Goal: Task Accomplishment & Management: Manage account settings

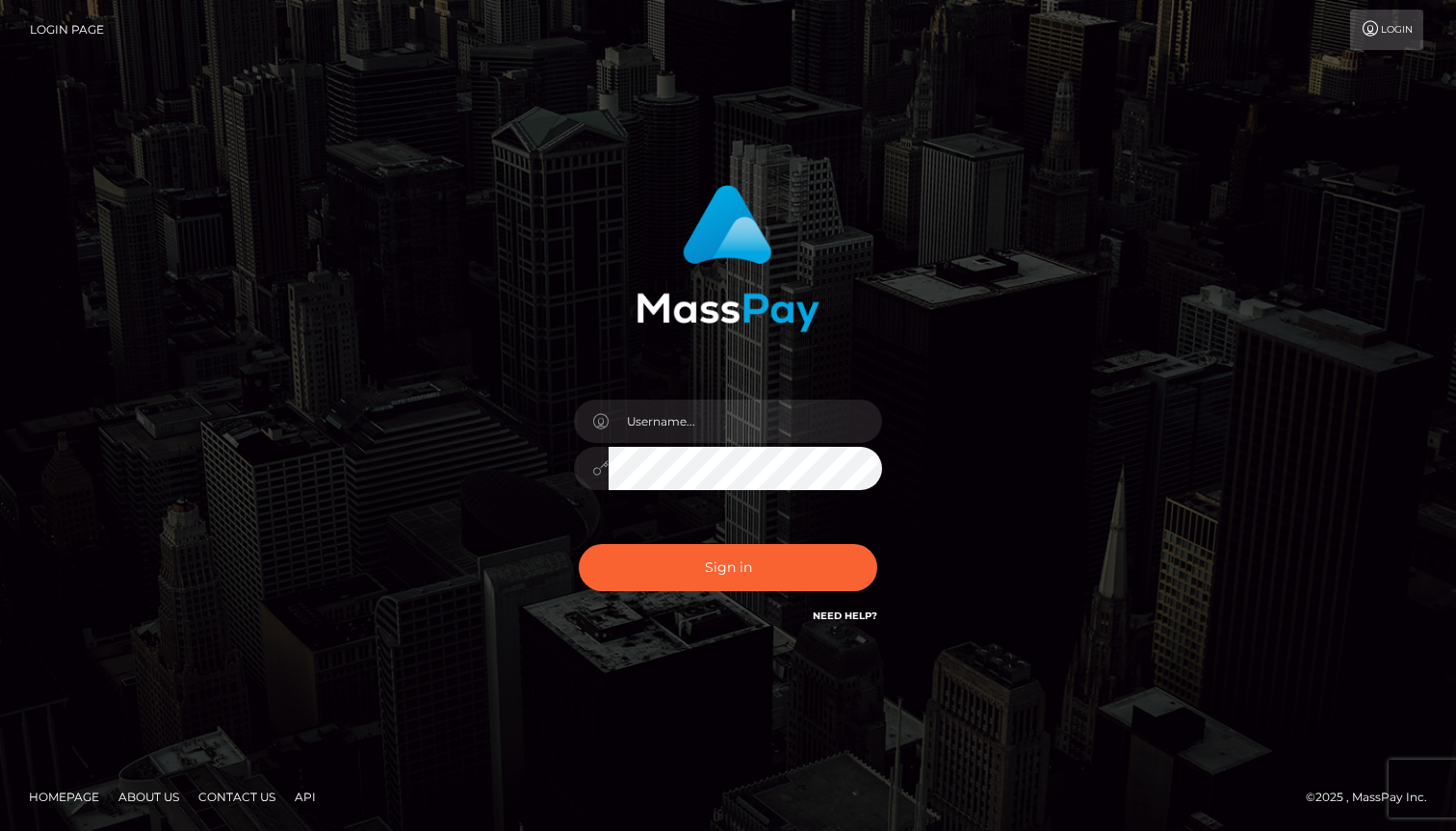
click at [675, 418] on input "text" at bounding box center [745, 421] width 274 height 43
type input "[EMAIL_ADDRESS][PERSON_NAME][DOMAIN_NAME]"
click at [579, 544] on button "Sign in" at bounding box center [728, 568] width 298 height 47
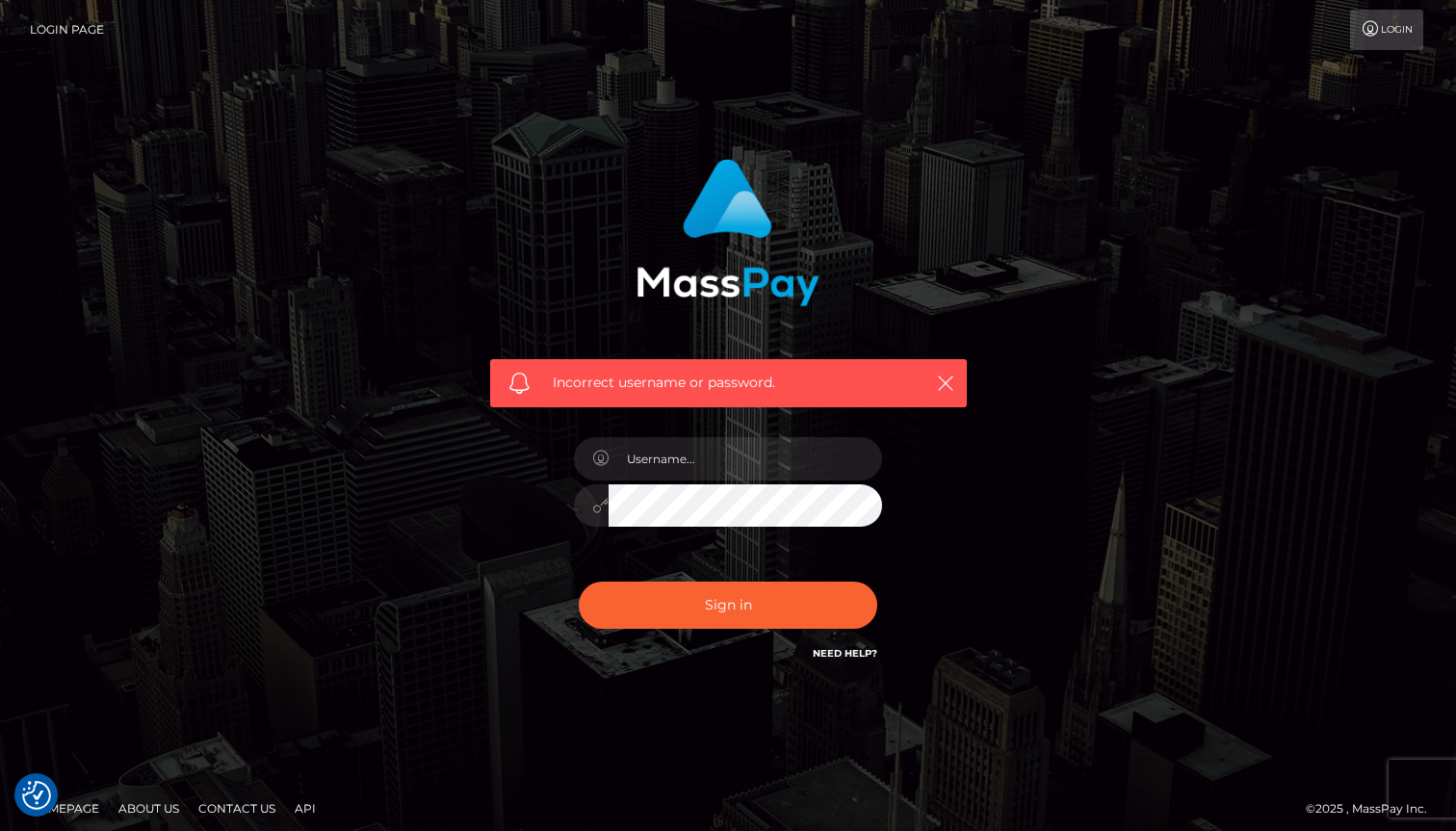
click at [862, 651] on link "Need Help?" at bounding box center [846, 653] width 65 height 13
click at [711, 600] on button "Sign in" at bounding box center [728, 606] width 298 height 47
click at [726, 447] on input "text" at bounding box center [745, 459] width 274 height 43
click at [726, 228] on img at bounding box center [728, 232] width 183 height 148
click at [738, 285] on img at bounding box center [728, 232] width 183 height 148
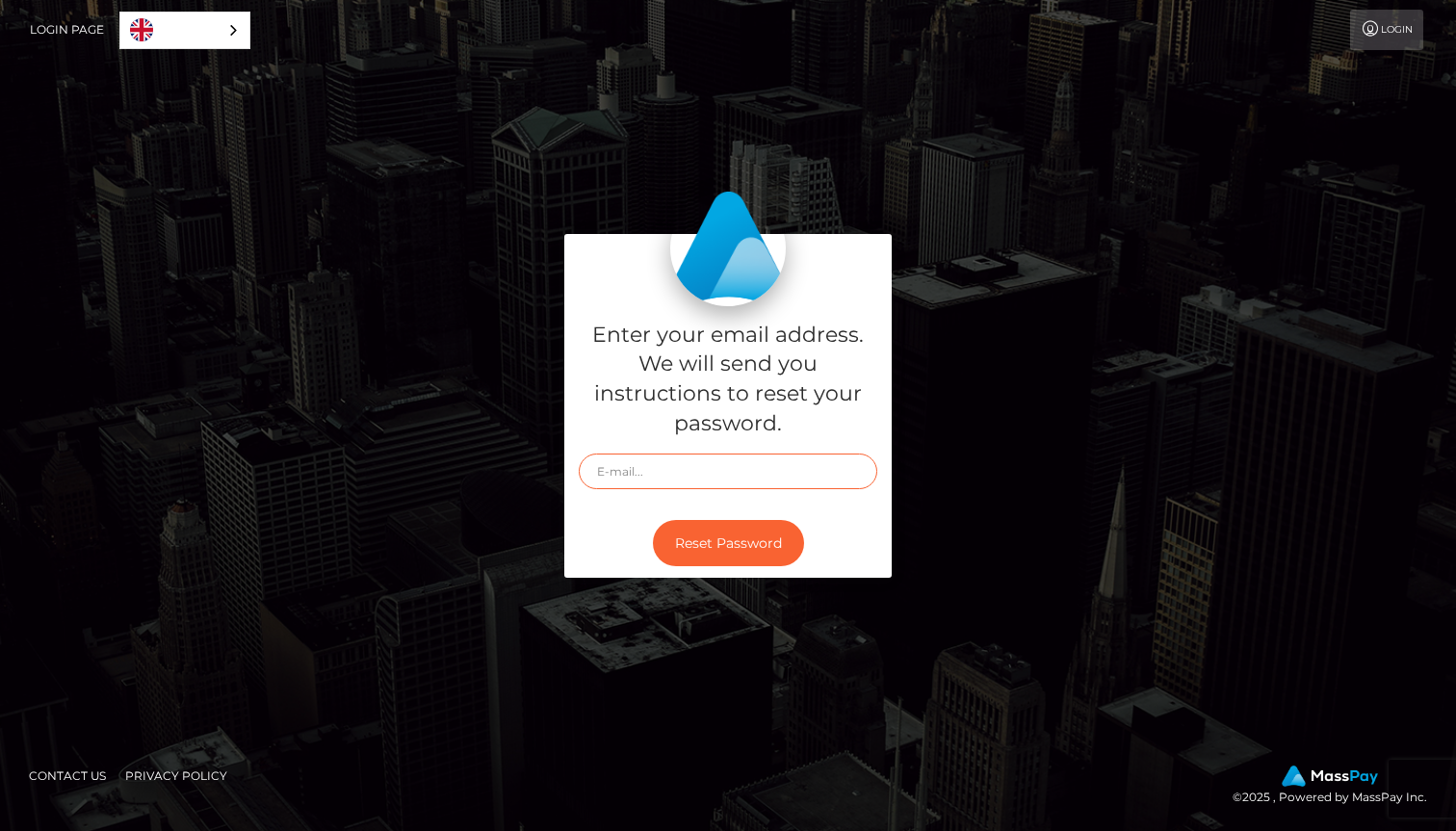
click at [800, 480] on input "text" at bounding box center [728, 472] width 298 height 35
type input "[EMAIL_ADDRESS][PERSON_NAME][DOMAIN_NAME]"
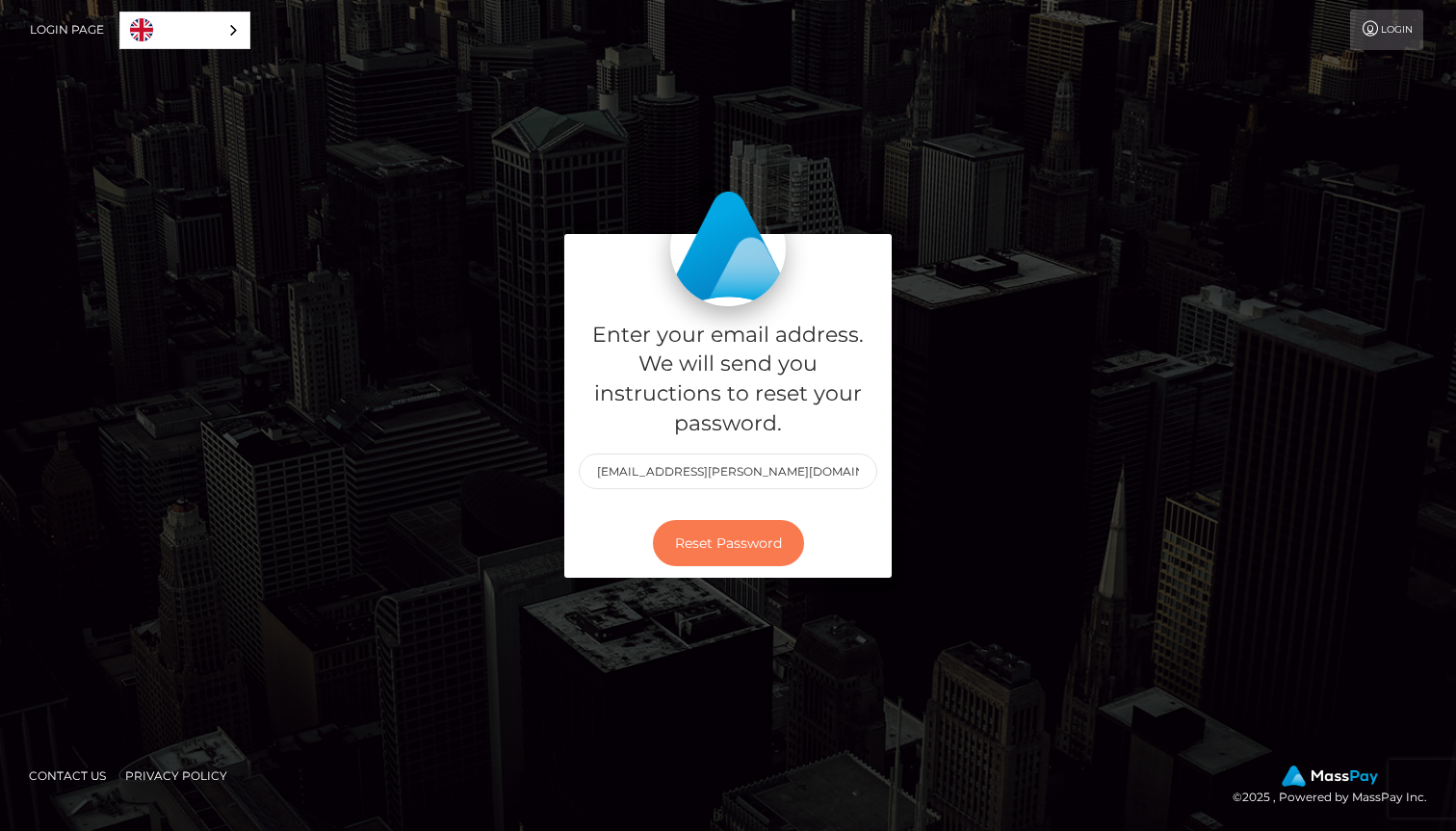
click at [767, 544] on button "Reset Password" at bounding box center [728, 543] width 152 height 47
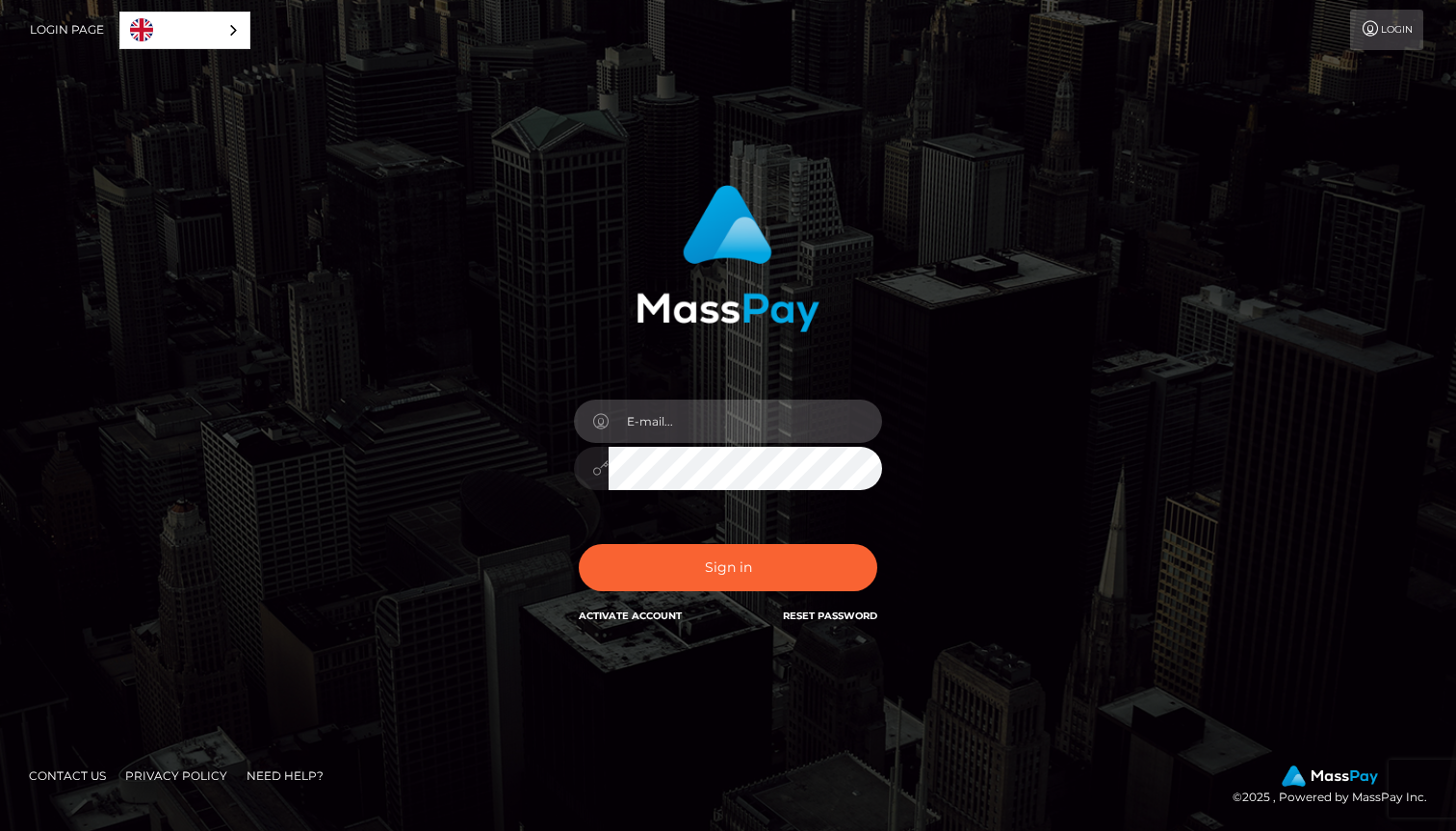
click at [760, 421] on input "email" at bounding box center [745, 421] width 274 height 43
type input "[EMAIL_ADDRESS][PERSON_NAME][DOMAIN_NAME]"
click at [579, 544] on button "Sign in" at bounding box center [728, 568] width 298 height 47
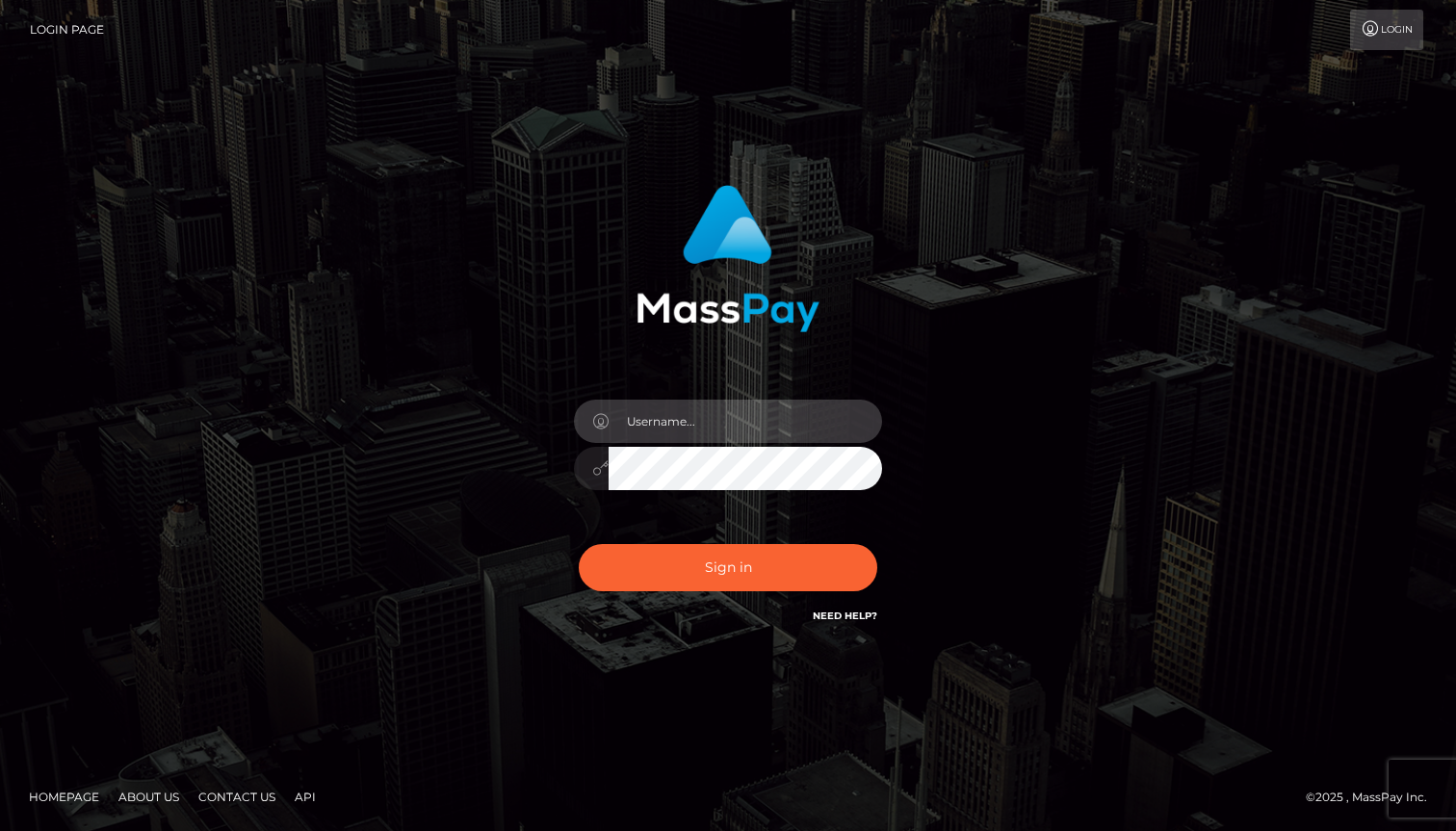
click at [714, 422] on input "text" at bounding box center [745, 421] width 274 height 43
type input "[EMAIL_ADDRESS][PERSON_NAME][DOMAIN_NAME]"
click at [579, 544] on button "Sign in" at bounding box center [728, 568] width 298 height 47
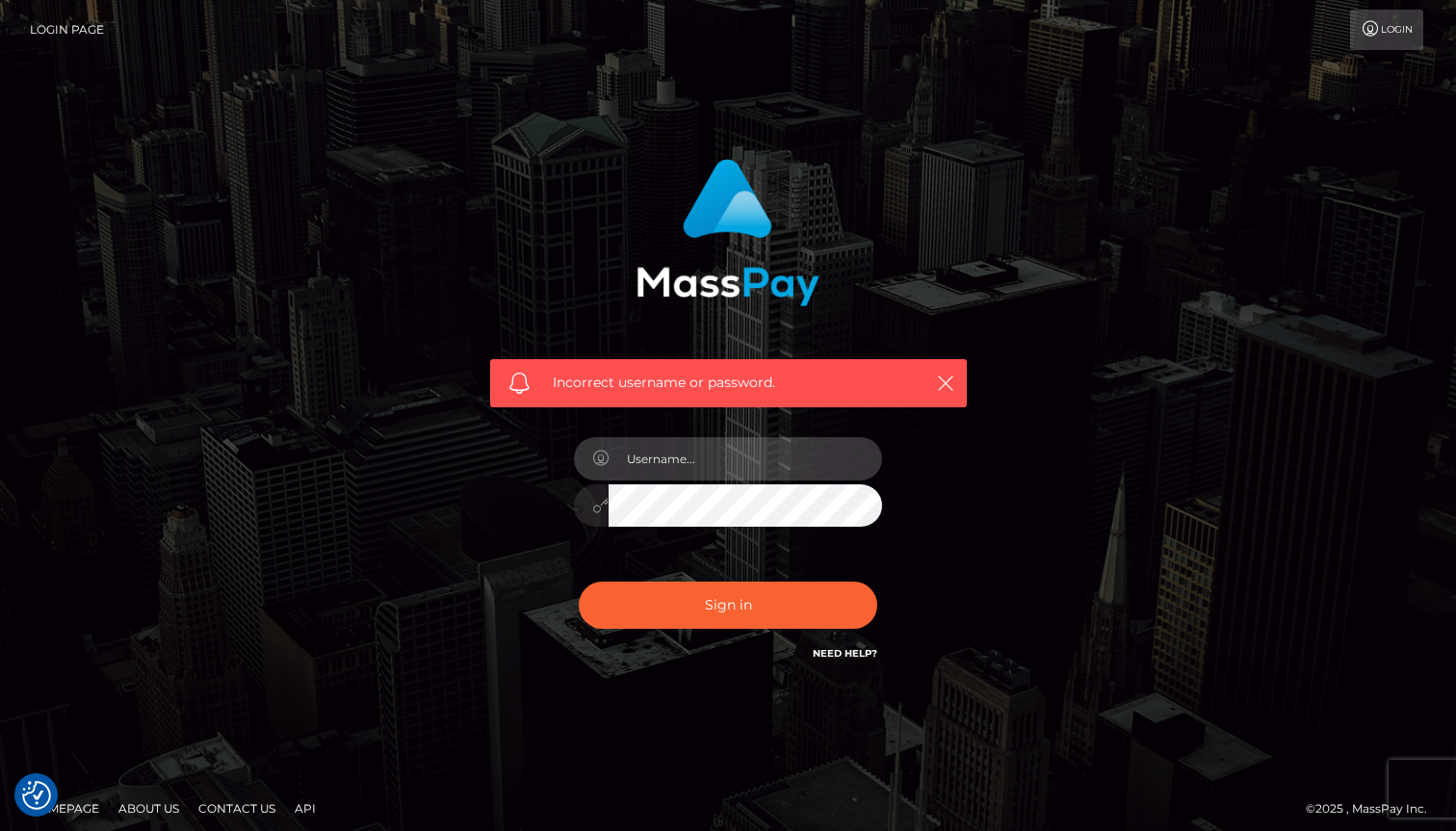
click at [758, 461] on input "text" at bounding box center [745, 459] width 274 height 43
type input "[EMAIL_ADDRESS][PERSON_NAME][DOMAIN_NAME]"
click at [579, 582] on button "Sign in" at bounding box center [728, 606] width 298 height 47
click at [747, 462] on input "text" at bounding box center [745, 459] width 274 height 43
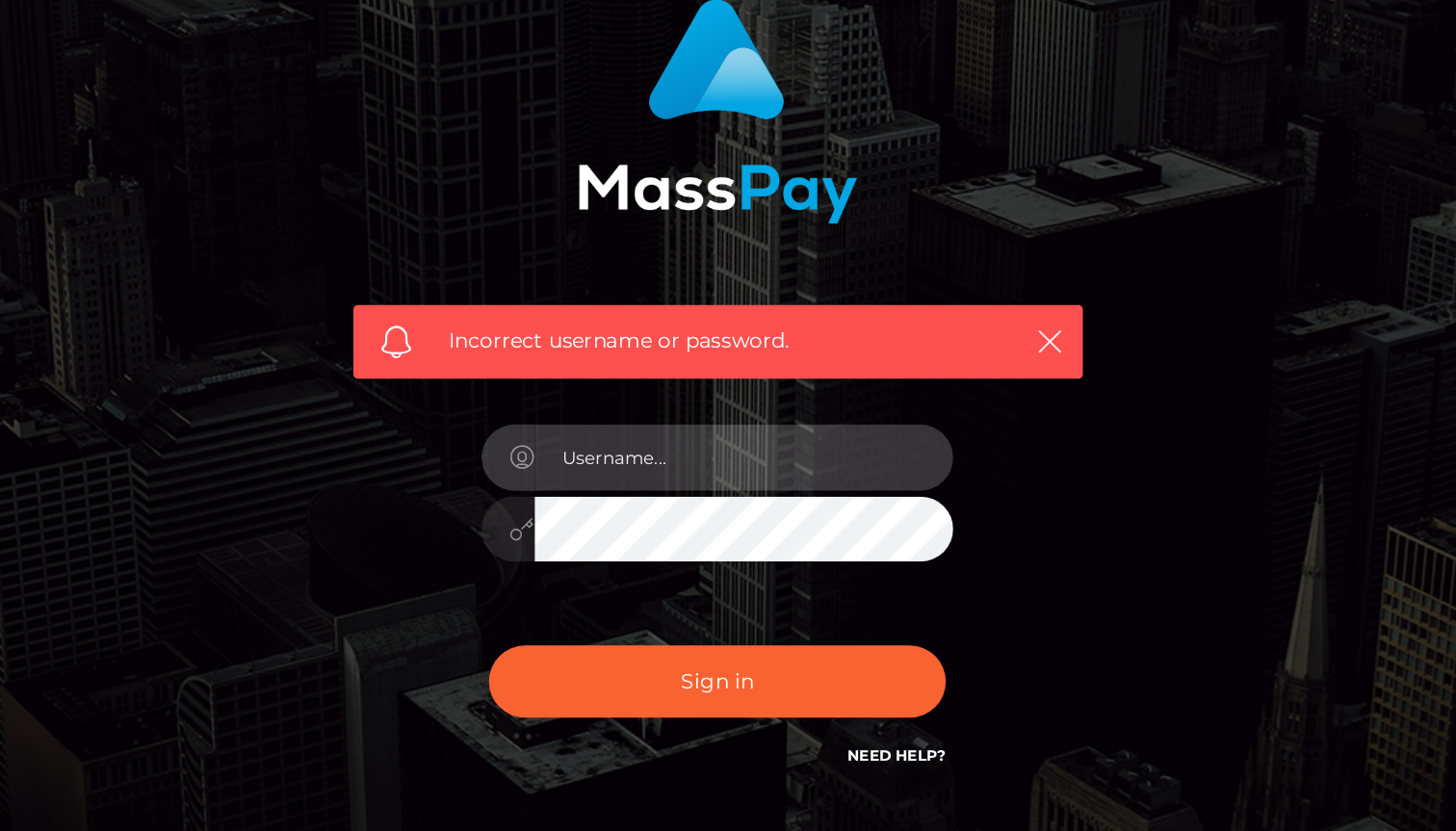
click at [734, 476] on input "text" at bounding box center [745, 459] width 274 height 43
click at [799, 464] on input "[EMAIL_ADDRESS][PERSON_NAME][DOMAIN_NAME]" at bounding box center [745, 459] width 274 height 43
type input "[EMAIL_ADDRESS][PERSON_NAME][DOMAIN_NAME]"
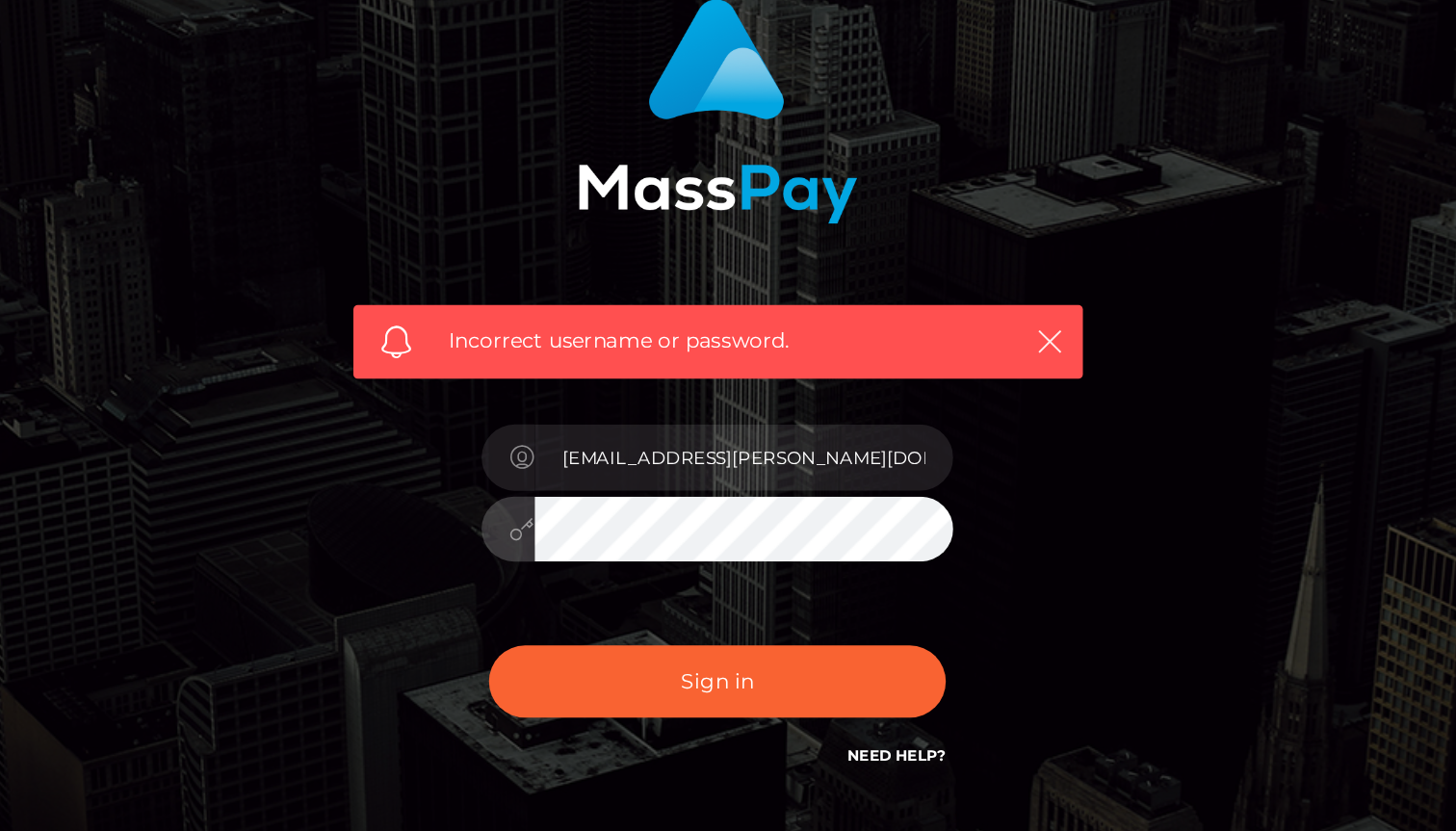
click at [579, 582] on button "Sign in" at bounding box center [728, 606] width 298 height 47
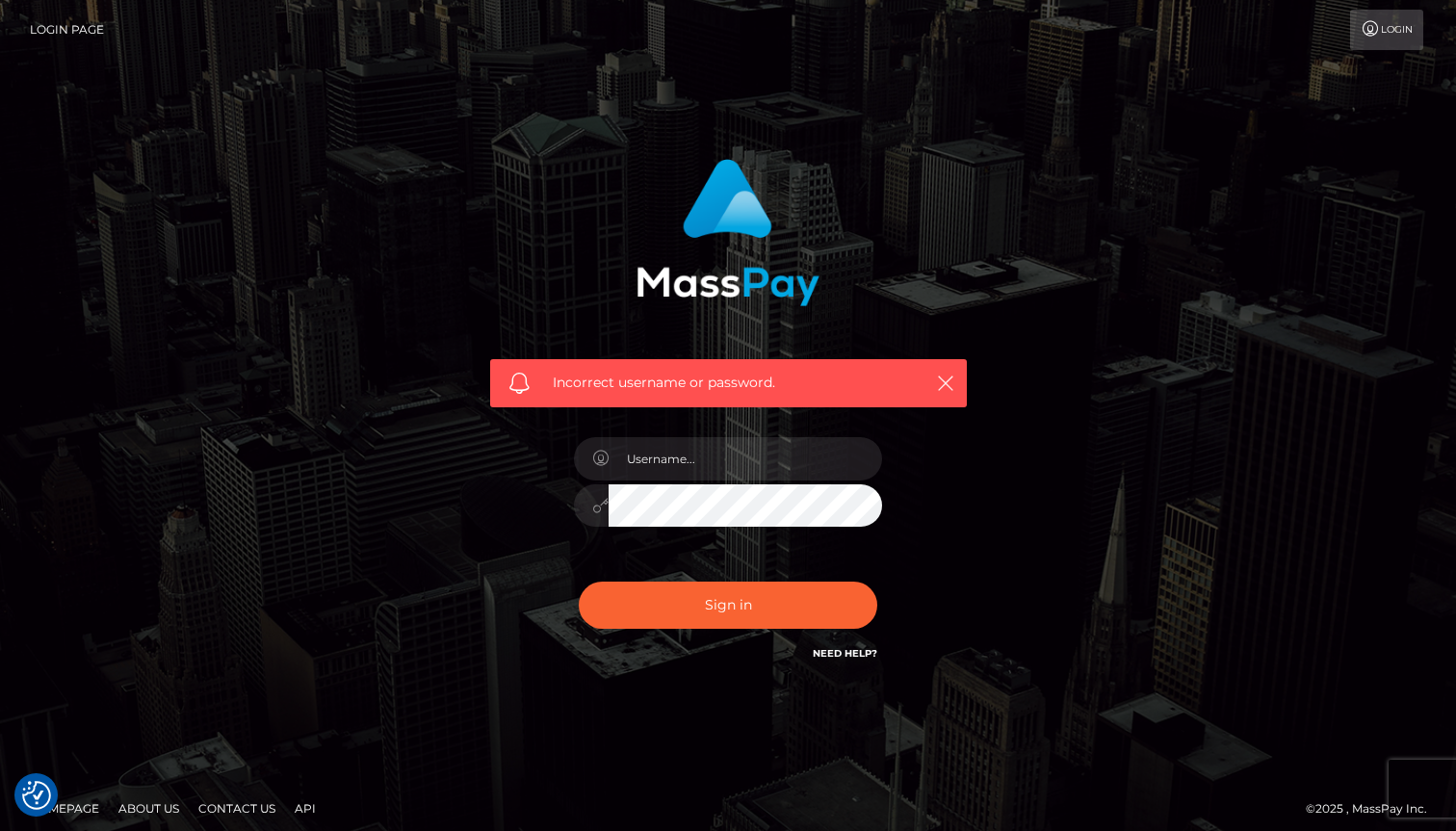
click at [863, 653] on link "Need Help?" at bounding box center [846, 653] width 65 height 13
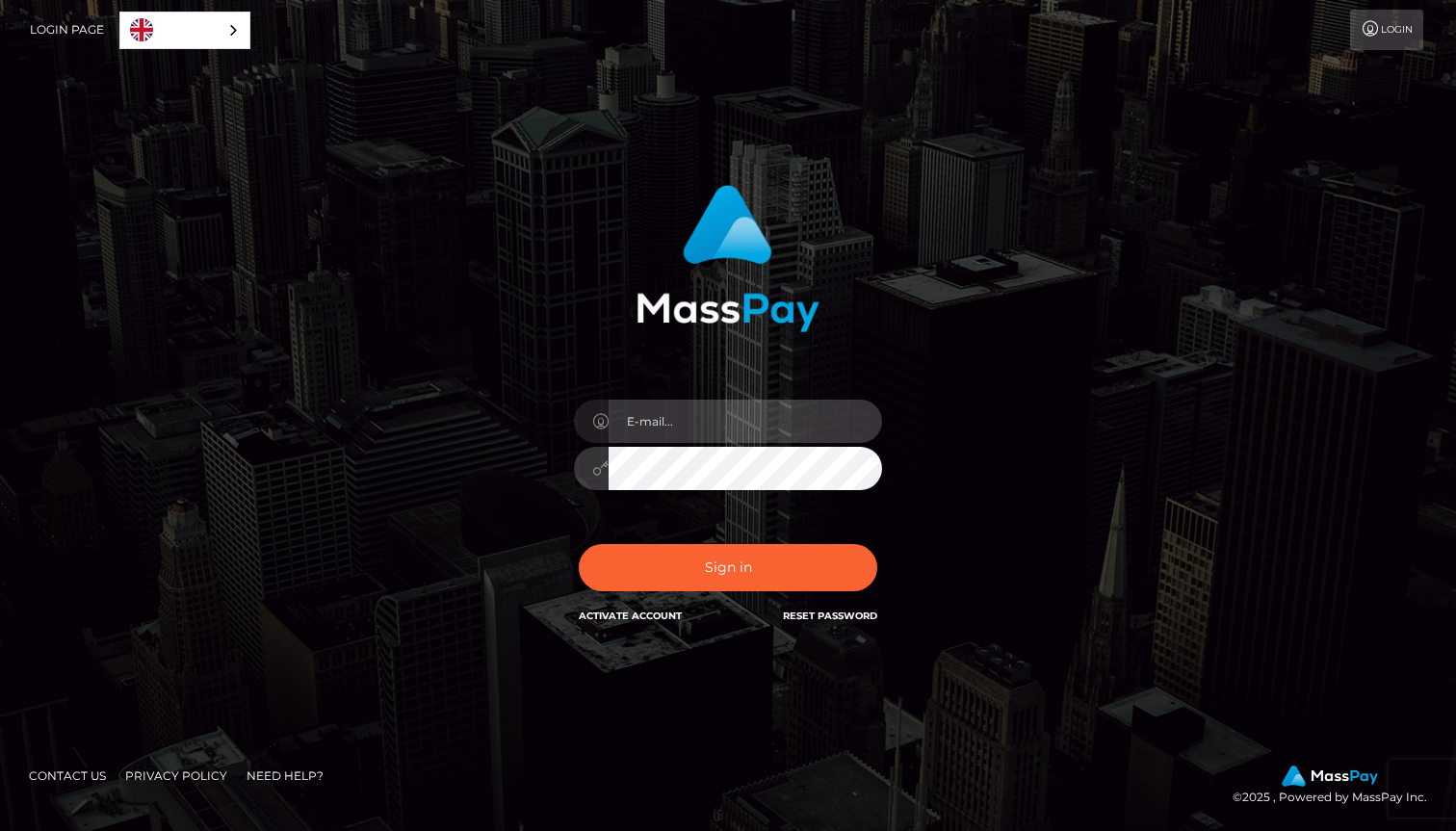
click at [770, 422] on input "email" at bounding box center [745, 421] width 274 height 43
type input "[EMAIL_ADDRESS][PERSON_NAME][DOMAIN_NAME]"
click at [579, 544] on button "Sign in" at bounding box center [728, 568] width 298 height 47
